Goal: Transaction & Acquisition: Book appointment/travel/reservation

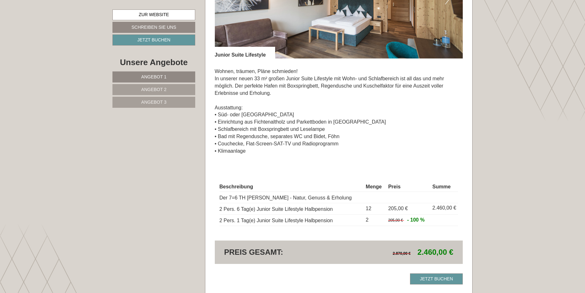
scroll to position [903, 0]
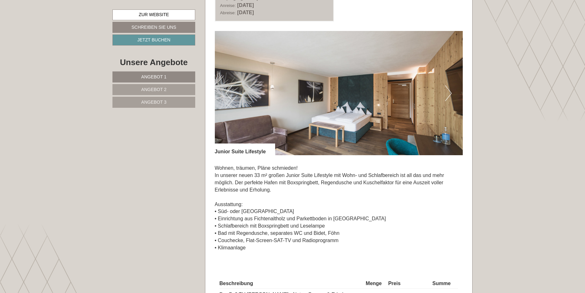
click at [365, 93] on button "Next" at bounding box center [448, 93] width 7 height 16
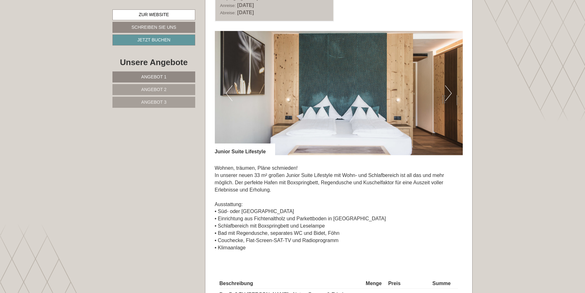
click at [365, 93] on button "Next" at bounding box center [448, 93] width 7 height 16
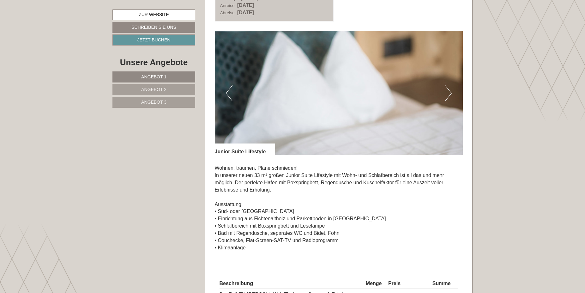
click at [365, 93] on button "Next" at bounding box center [448, 93] width 7 height 16
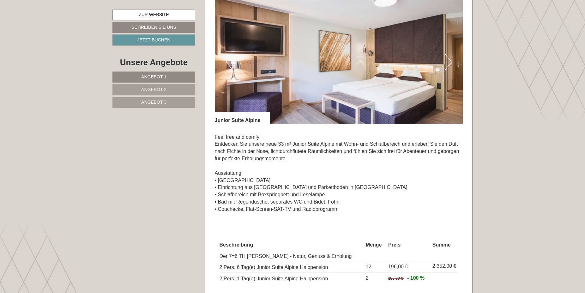
scroll to position [419, 0]
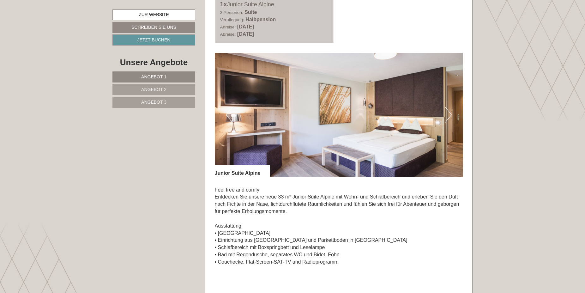
click at [365, 112] on button "Next" at bounding box center [448, 115] width 7 height 16
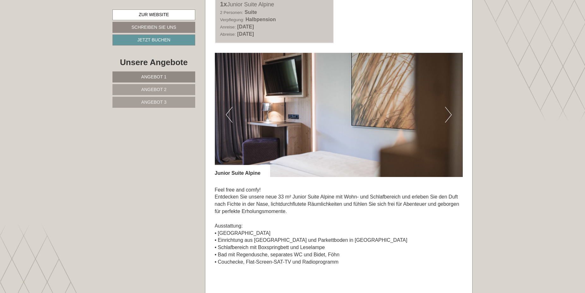
click at [365, 112] on button "Next" at bounding box center [448, 115] width 7 height 16
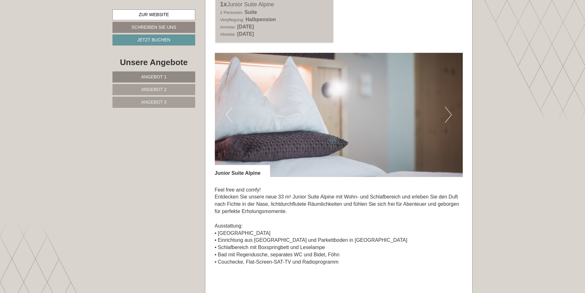
click at [365, 112] on button "Next" at bounding box center [448, 115] width 7 height 16
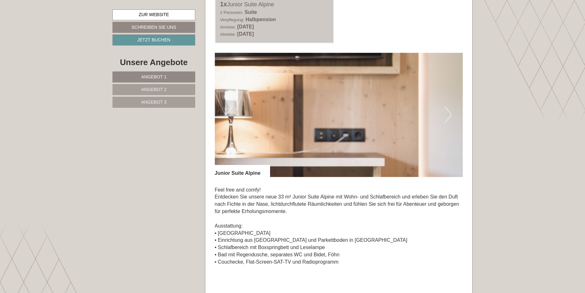
click at [365, 112] on button "Next" at bounding box center [448, 115] width 7 height 16
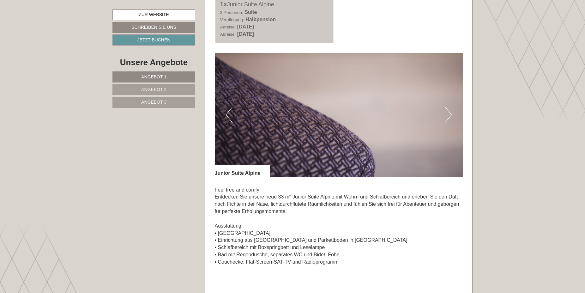
click at [365, 112] on button "Next" at bounding box center [448, 115] width 7 height 16
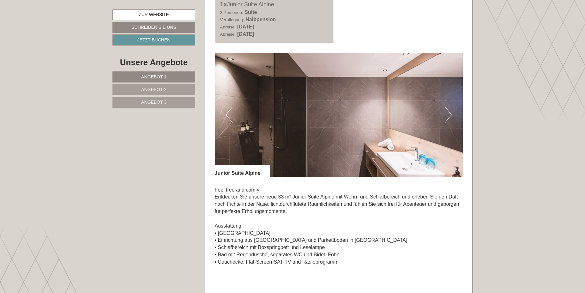
click at [365, 112] on button "Next" at bounding box center [448, 115] width 7 height 16
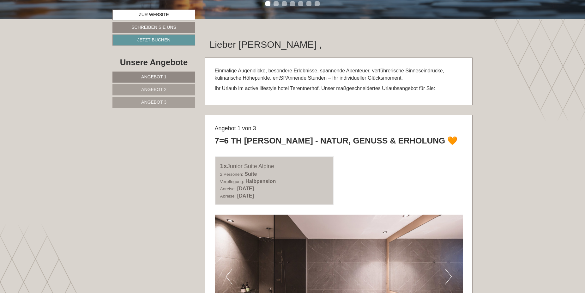
scroll to position [258, 0]
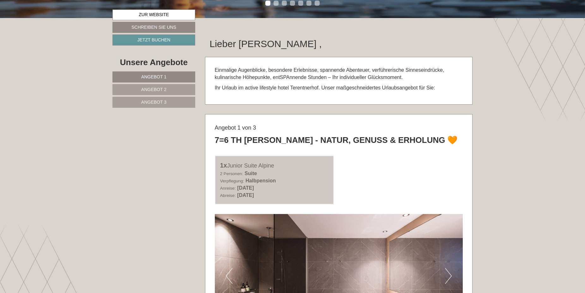
click at [154, 98] on link "Angebot 3" at bounding box center [154, 102] width 83 height 11
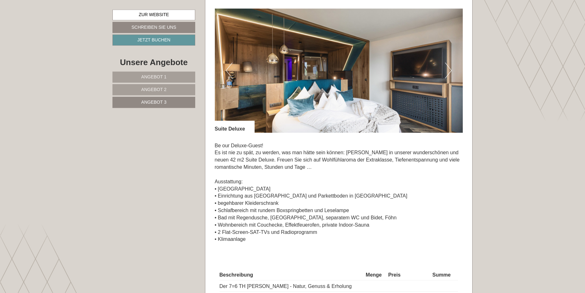
scroll to position [437, 0]
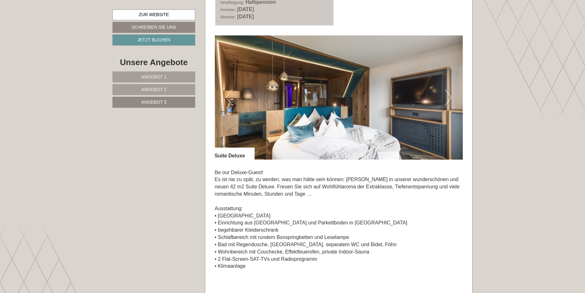
click at [365, 98] on button "Next" at bounding box center [448, 97] width 7 height 16
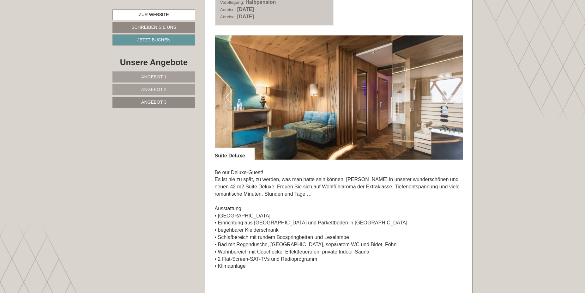
click at [365, 98] on button "Next" at bounding box center [448, 97] width 7 height 16
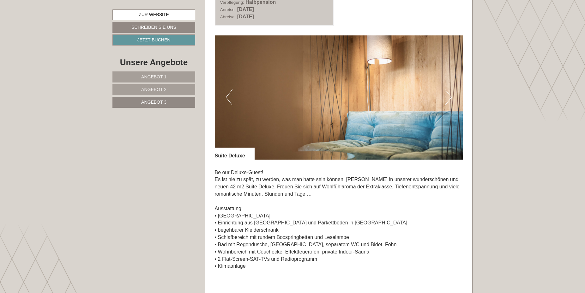
click at [365, 98] on button "Next" at bounding box center [448, 97] width 7 height 16
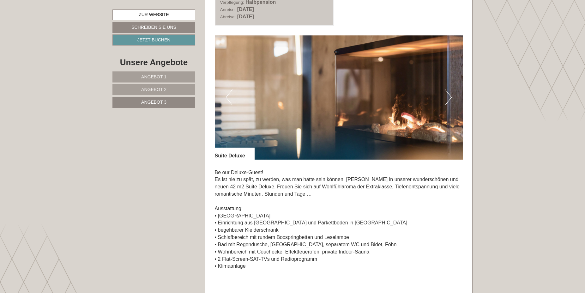
click at [365, 98] on button "Next" at bounding box center [448, 97] width 7 height 16
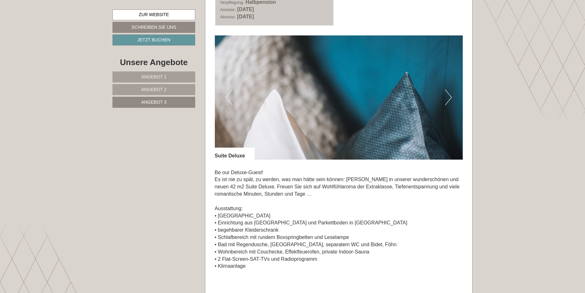
click at [365, 98] on button "Next" at bounding box center [448, 97] width 7 height 16
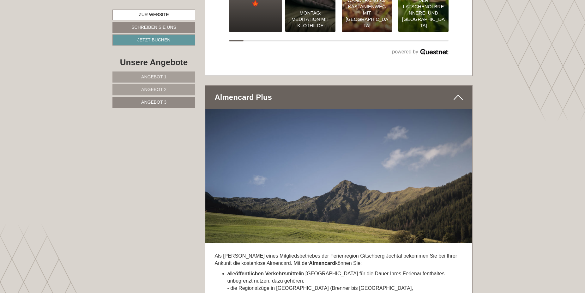
scroll to position [2275, 0]
